Goal: Transaction & Acquisition: Download file/media

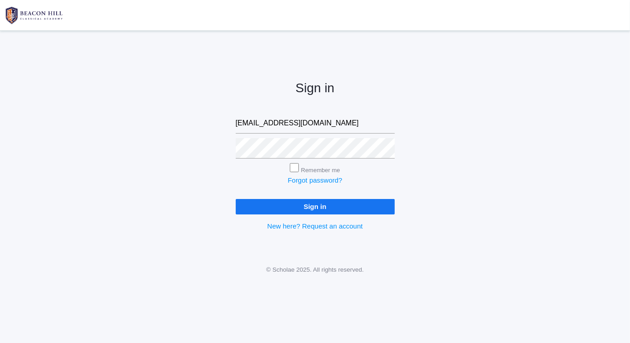
type input "isaiah419n10@protonmail.com"
click at [236, 199] on input "Sign in" at bounding box center [315, 206] width 159 height 15
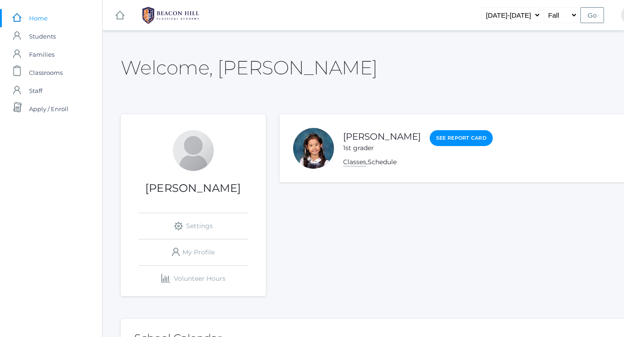
click at [356, 163] on link "Classes" at bounding box center [354, 162] width 23 height 9
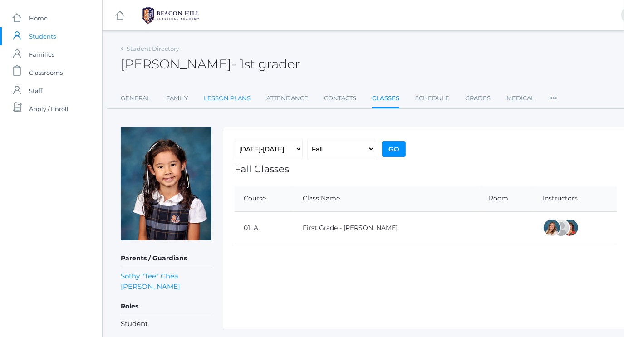
click at [225, 97] on link "Lesson Plans" at bounding box center [227, 98] width 47 height 18
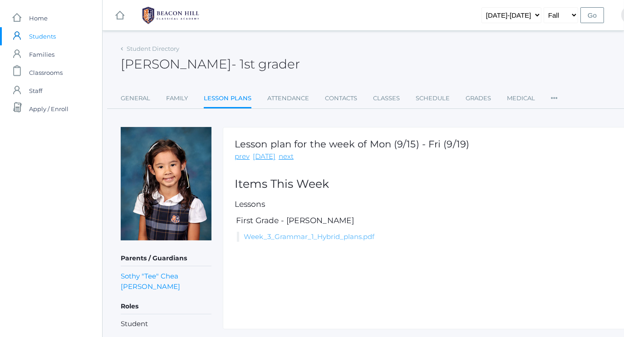
click at [319, 237] on link "Week_3_Grammar_1_Hybrid_plans.pdf" at bounding box center [309, 237] width 131 height 9
